Goal: Task Accomplishment & Management: Manage account settings

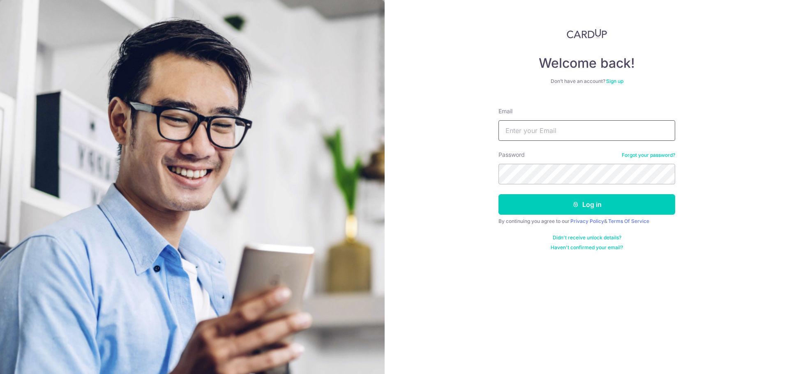
type input "[PERSON_NAME][EMAIL_ADDRESS][DOMAIN_NAME]"
click at [553, 220] on div "By continuing you agree to our Privacy Policy & Terms Of Service" at bounding box center [586, 221] width 177 height 7
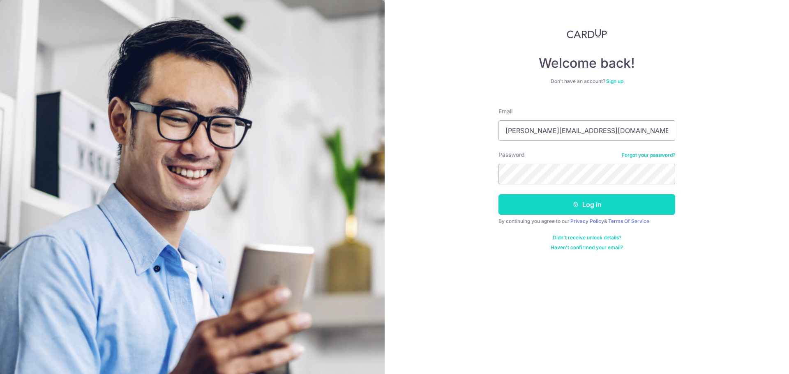
click at [551, 212] on button "Log in" at bounding box center [586, 204] width 177 height 21
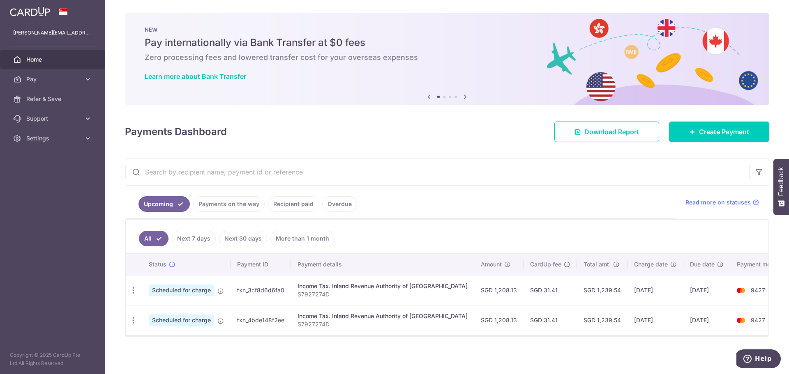
scroll to position [1, 0]
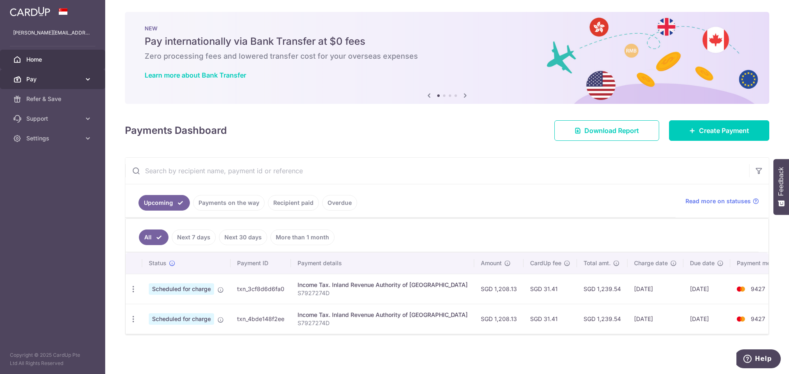
click at [69, 78] on span "Pay" at bounding box center [53, 79] width 54 height 8
click at [59, 53] on link "Home" at bounding box center [52, 60] width 105 height 20
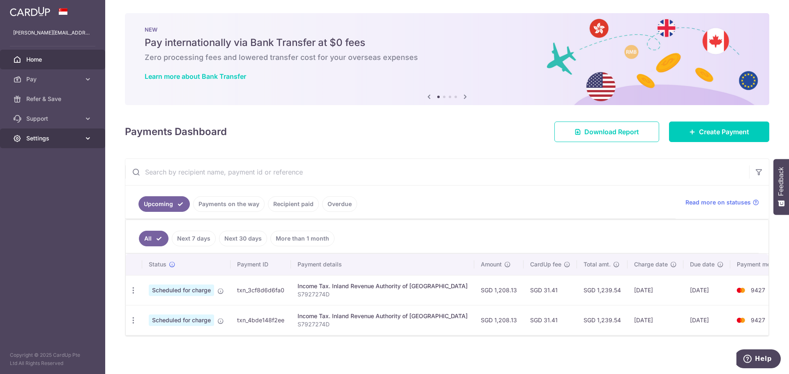
click at [68, 134] on link "Settings" at bounding box center [52, 139] width 105 height 20
click at [64, 113] on link "Support" at bounding box center [52, 119] width 105 height 20
click at [60, 96] on span "Refer & Save" at bounding box center [53, 99] width 54 height 8
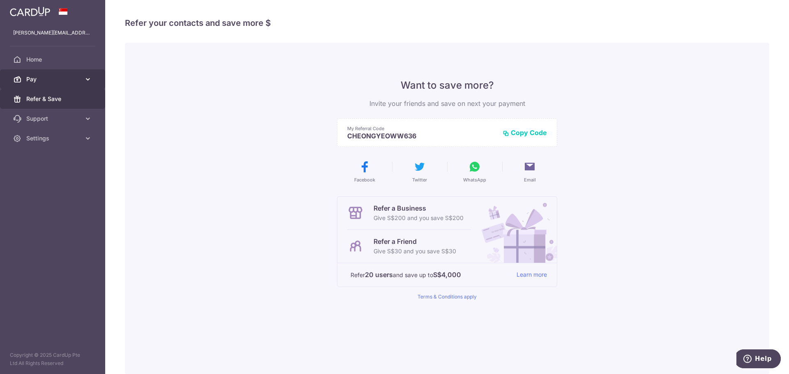
click at [58, 77] on span "Pay" at bounding box center [53, 79] width 54 height 8
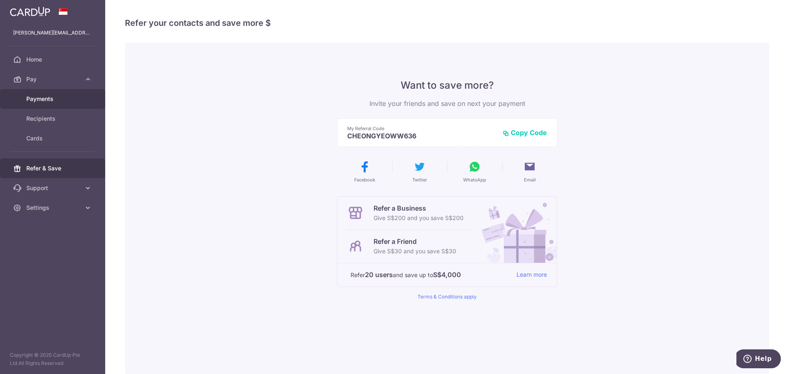
click at [52, 98] on span "Payments" at bounding box center [53, 99] width 54 height 8
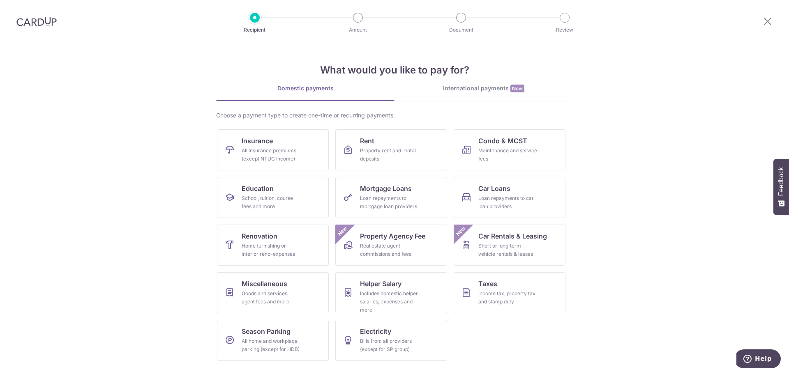
click at [498, 90] on div "International payments New" at bounding box center [483, 88] width 178 height 9
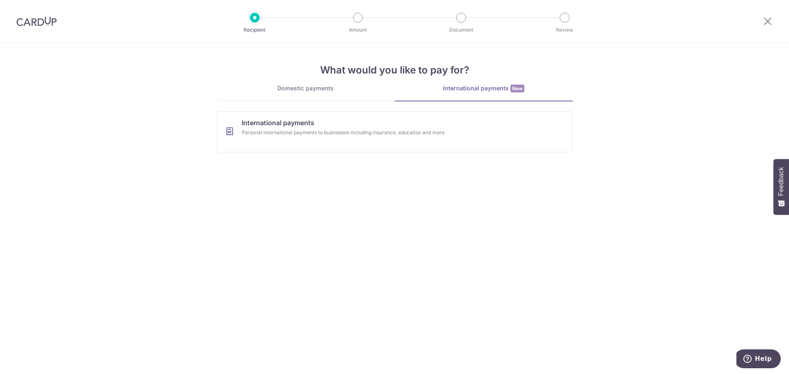
click at [46, 23] on img at bounding box center [36, 21] width 40 height 10
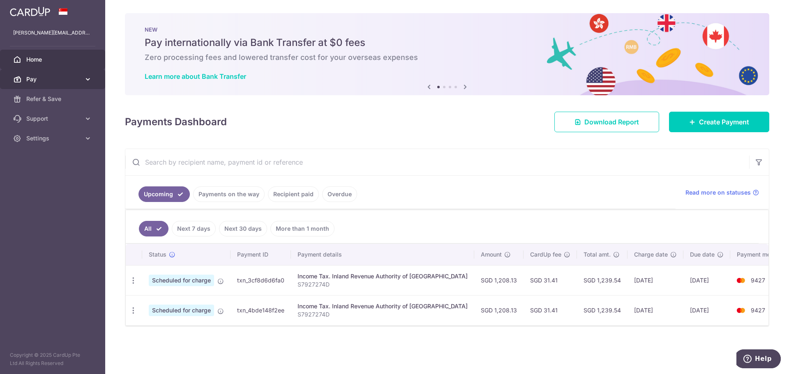
click at [35, 76] on span "Pay" at bounding box center [53, 79] width 54 height 8
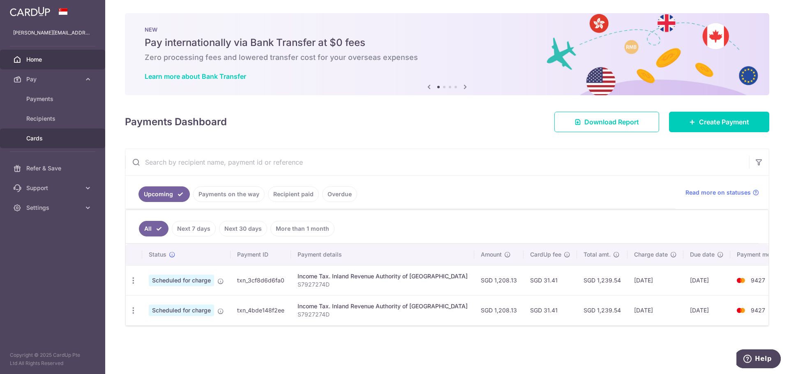
click at [37, 136] on span "Cards" at bounding box center [53, 138] width 54 height 8
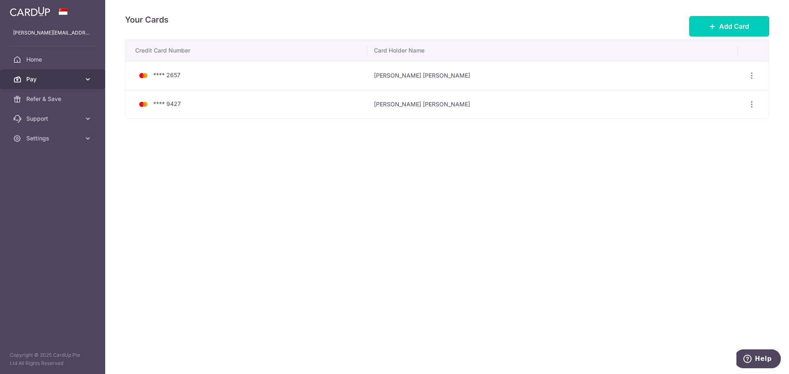
click at [51, 73] on link "Pay" at bounding box center [52, 79] width 105 height 20
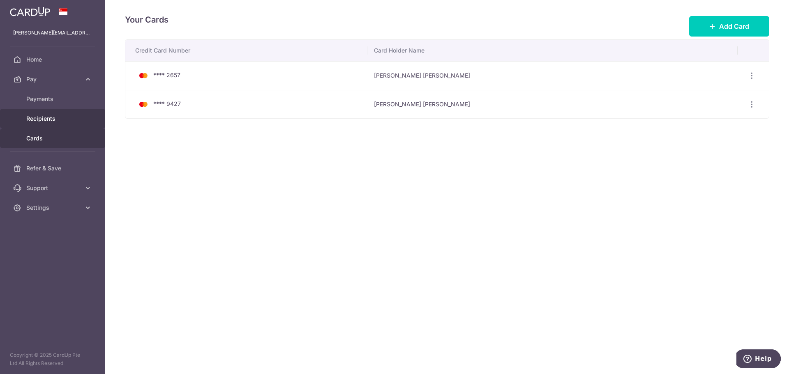
click at [51, 117] on span "Recipients" at bounding box center [53, 119] width 54 height 8
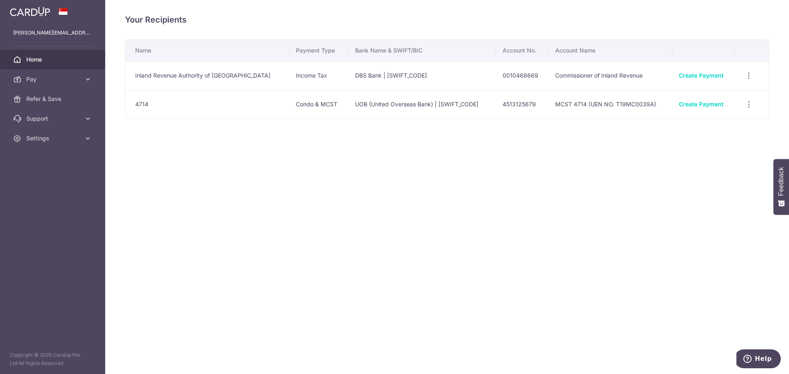
click at [62, 60] on span "Home" at bounding box center [53, 59] width 54 height 8
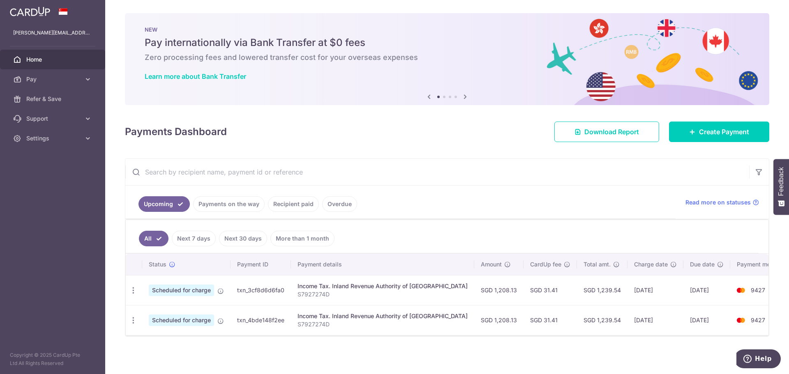
scroll to position [1, 0]
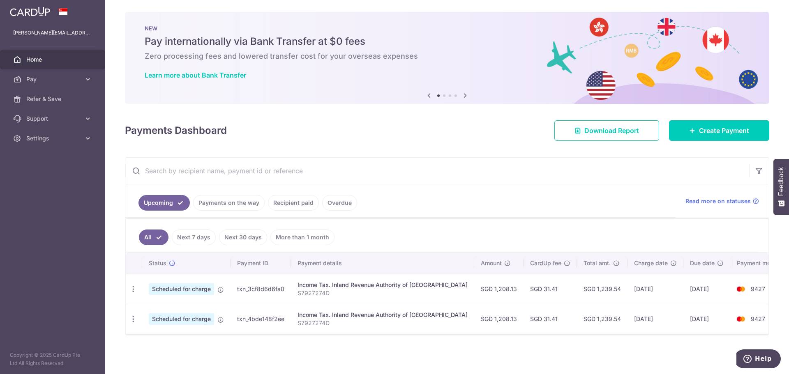
click at [32, 9] on img at bounding box center [30, 12] width 40 height 10
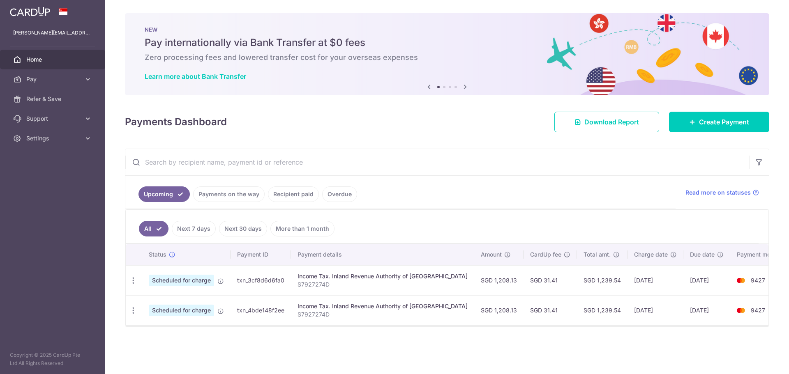
scroll to position [0, 0]
